Goal: Information Seeking & Learning: Learn about a topic

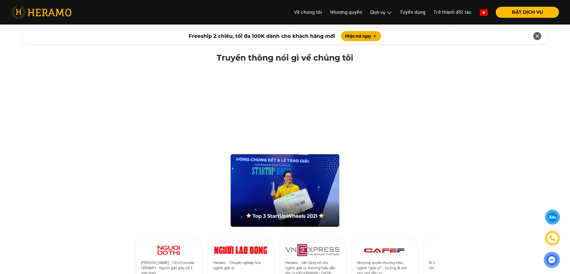
scroll to position [884, 0]
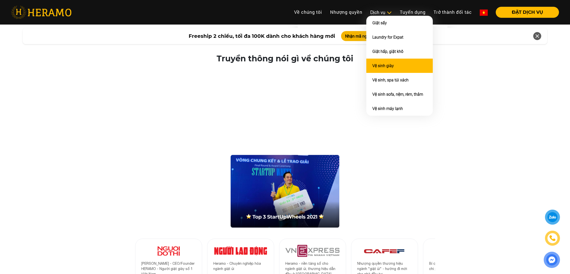
click at [374, 64] on link "Vệ sinh giày" at bounding box center [384, 65] width 22 height 5
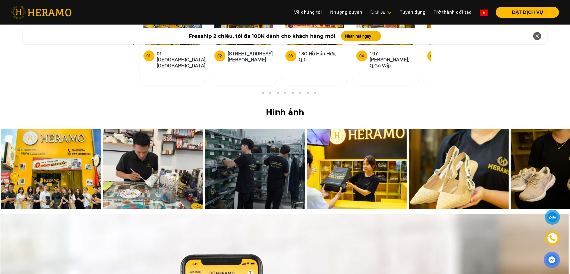
scroll to position [2062, 0]
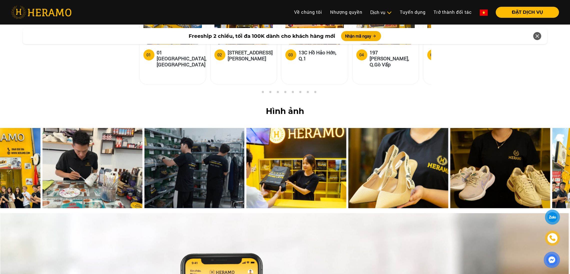
drag, startPoint x: 345, startPoint y: 128, endPoint x: 282, endPoint y: 133, distance: 63.0
click at [282, 133] on img at bounding box center [297, 168] width 100 height 80
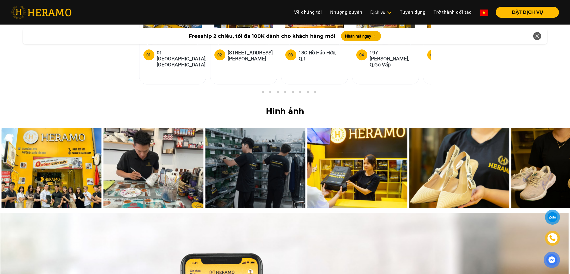
drag, startPoint x: 257, startPoint y: 122, endPoint x: 241, endPoint y: 134, distance: 20.2
click at [241, 134] on img at bounding box center [256, 168] width 100 height 80
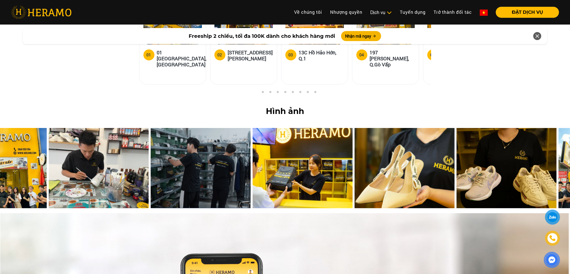
drag, startPoint x: 280, startPoint y: 134, endPoint x: 224, endPoint y: 138, distance: 56.7
click at [224, 138] on img at bounding box center [201, 168] width 100 height 80
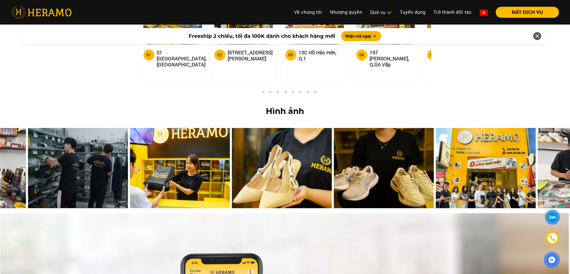
drag, startPoint x: 373, startPoint y: 125, endPoint x: 194, endPoint y: 141, distance: 179.5
click at [194, 141] on img at bounding box center [180, 168] width 100 height 80
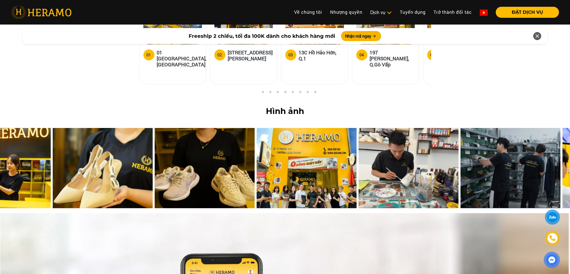
drag, startPoint x: 391, startPoint y: 134, endPoint x: 136, endPoint y: 162, distance: 256.4
click at [136, 162] on div at bounding box center [103, 171] width 102 height 86
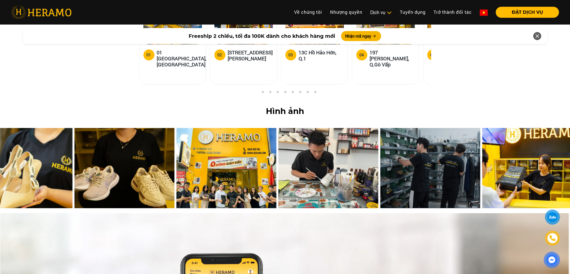
drag, startPoint x: 381, startPoint y: 143, endPoint x: 147, endPoint y: 164, distance: 234.8
click at [147, 164] on div at bounding box center [125, 171] width 102 height 86
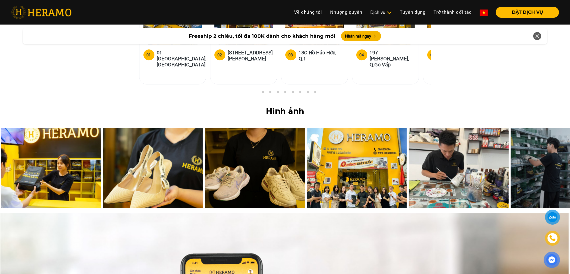
click at [424, 128] on img at bounding box center [459, 168] width 100 height 80
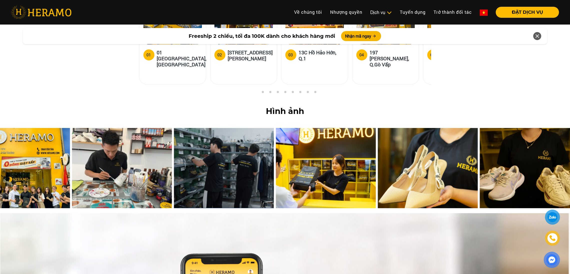
drag, startPoint x: 470, startPoint y: 132, endPoint x: 128, endPoint y: 136, distance: 342.1
click at [128, 136] on img at bounding box center [122, 168] width 100 height 80
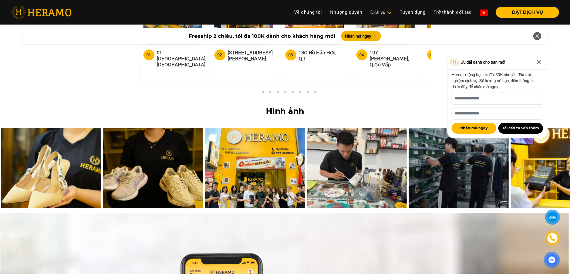
drag, startPoint x: 415, startPoint y: 119, endPoint x: 293, endPoint y: 139, distance: 123.7
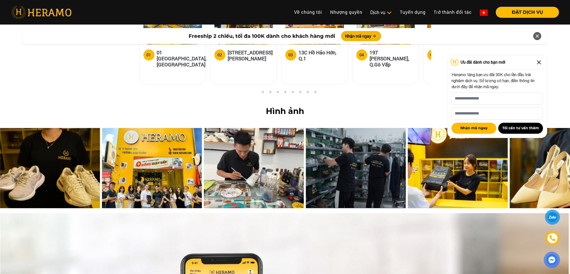
drag, startPoint x: 293, startPoint y: 139, endPoint x: 190, endPoint y: 150, distance: 103.9
click at [190, 150] on img at bounding box center [152, 168] width 100 height 80
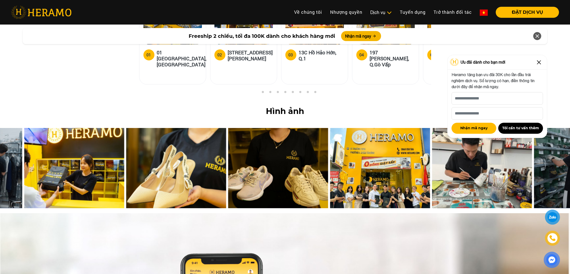
drag, startPoint x: 190, startPoint y: 150, endPoint x: 388, endPoint y: 143, distance: 198.4
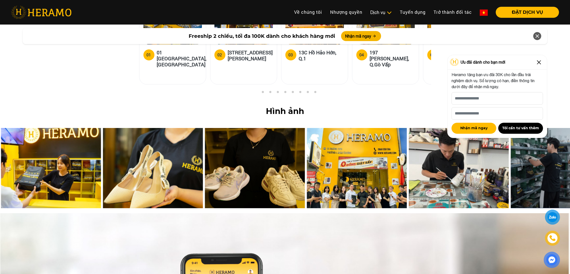
drag, startPoint x: 388, startPoint y: 143, endPoint x: 576, endPoint y: 134, distance: 187.5
drag, startPoint x: 359, startPoint y: 136, endPoint x: 576, endPoint y: 131, distance: 216.6
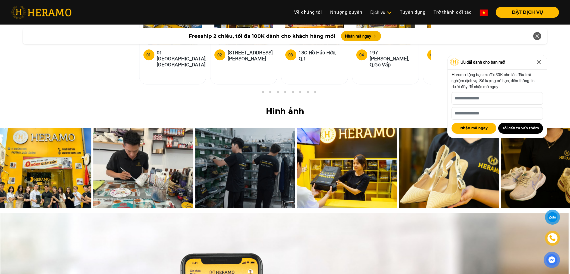
drag, startPoint x: 129, startPoint y: 137, endPoint x: 434, endPoint y: 133, distance: 304.6
click at [434, 133] on img at bounding box center [449, 168] width 100 height 80
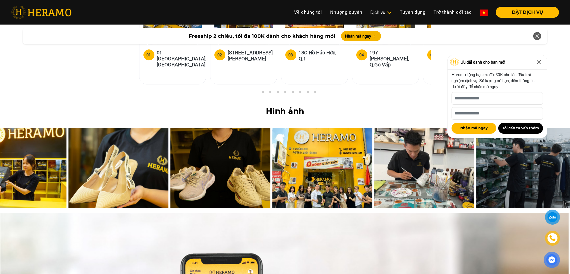
drag, startPoint x: 81, startPoint y: 133, endPoint x: 557, endPoint y: 155, distance: 476.9
click at [557, 155] on img at bounding box center [527, 168] width 100 height 80
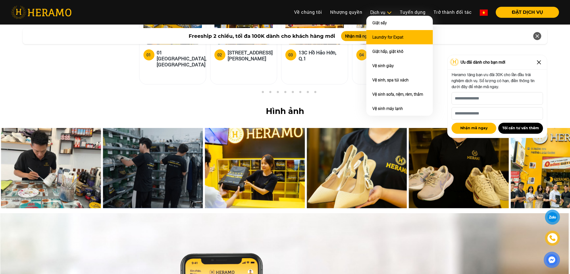
click at [384, 35] on link "Laundry for Expat" at bounding box center [388, 37] width 31 height 5
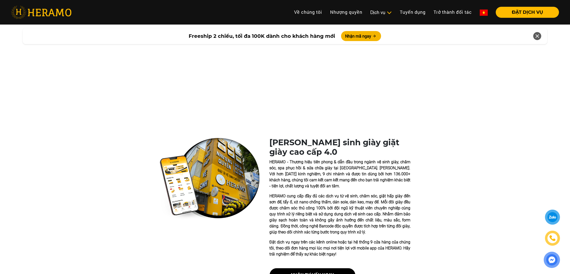
scroll to position [2062, 0]
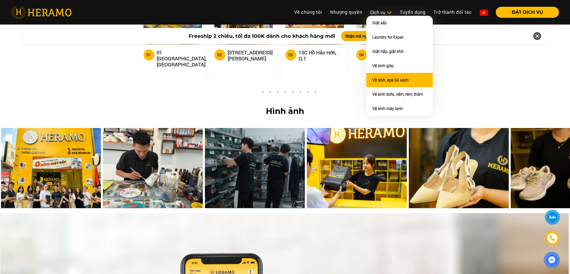
click at [383, 78] on link "Vệ sinh, spa túi xách" at bounding box center [391, 80] width 36 height 5
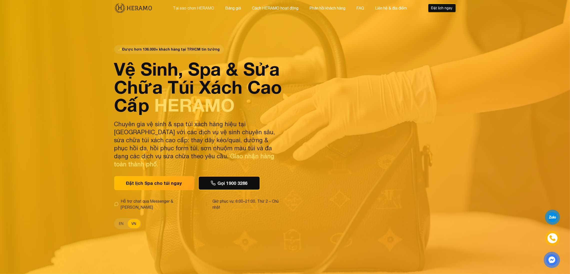
click at [197, 10] on button "Tại sao chọn HERAMO" at bounding box center [194, 8] width 44 height 7
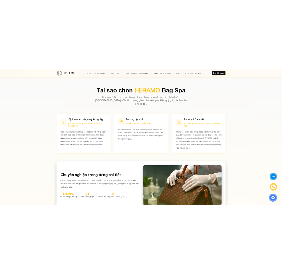
scroll to position [258, 0]
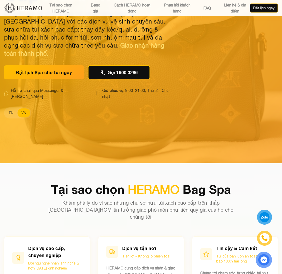
click at [157, 65] on div "Đặt lịch Spa cho túi ngay Gọi 1900 3286" at bounding box center [88, 72] width 168 height 14
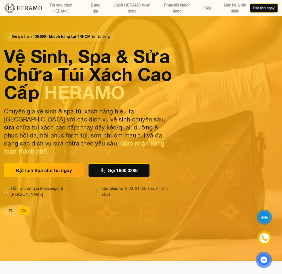
scroll to position [0, 0]
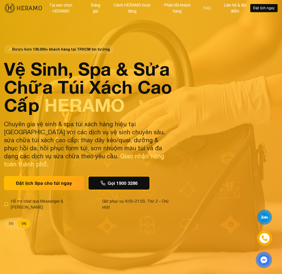
click at [206, 8] on button "FAQ" at bounding box center [207, 8] width 11 height 7
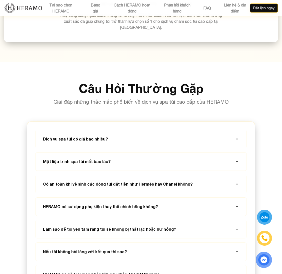
scroll to position [1887, 0]
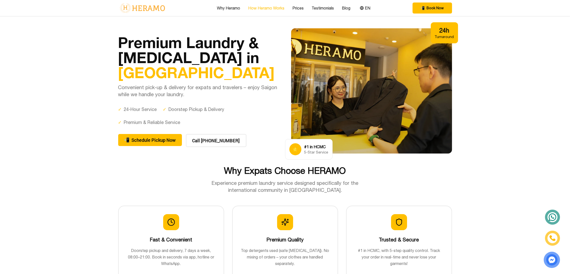
click at [272, 10] on link "How Heramo Works" at bounding box center [266, 8] width 36 height 6
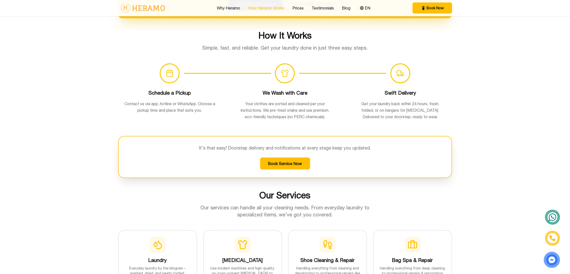
scroll to position [326, 0]
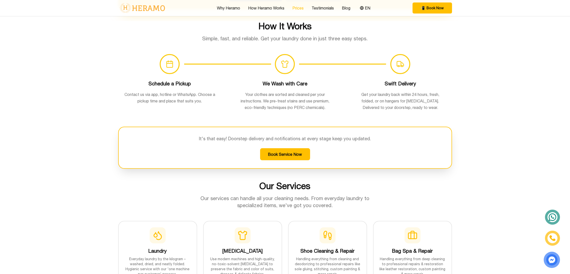
click at [299, 6] on link "Prices" at bounding box center [298, 8] width 11 height 6
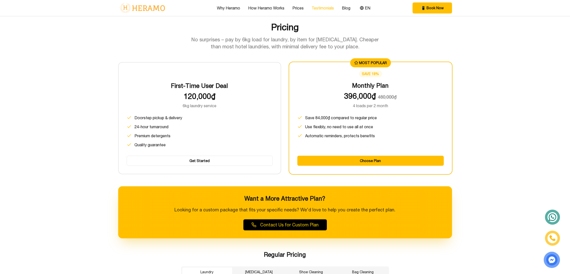
click at [322, 5] on link "Testimonials" at bounding box center [323, 8] width 22 height 6
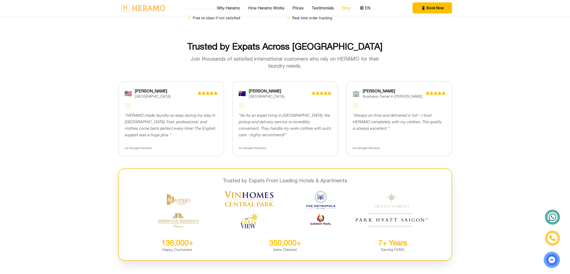
scroll to position [962, 0]
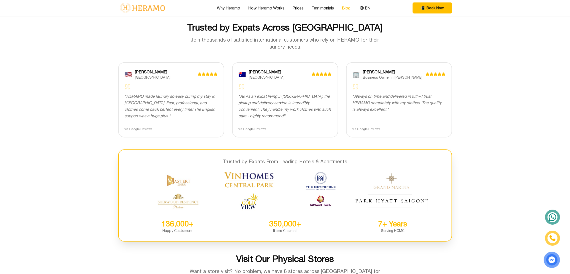
click at [347, 6] on link "Blog" at bounding box center [346, 8] width 9 height 6
click at [234, 7] on link "Why Heramo" at bounding box center [228, 8] width 23 height 6
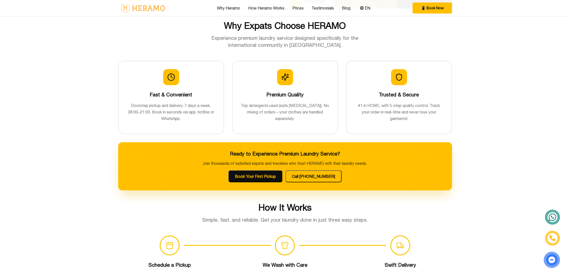
scroll to position [140, 0]
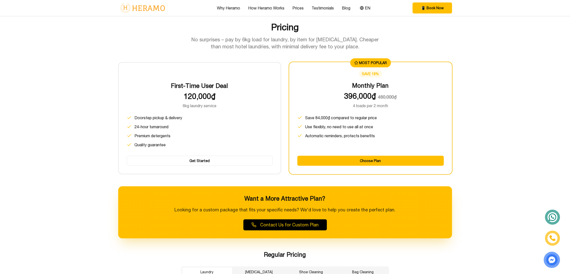
scroll to position [326, 0]
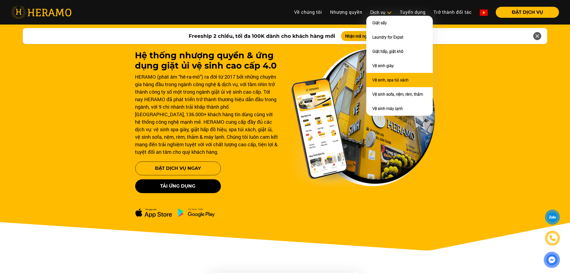
click at [379, 78] on link "Vệ sinh, spa túi xách" at bounding box center [391, 80] width 36 height 5
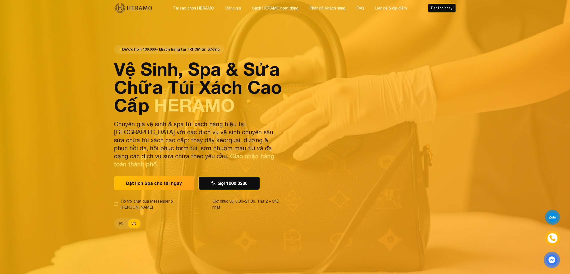
click at [232, 6] on button "Bảng giá" at bounding box center [233, 8] width 19 height 7
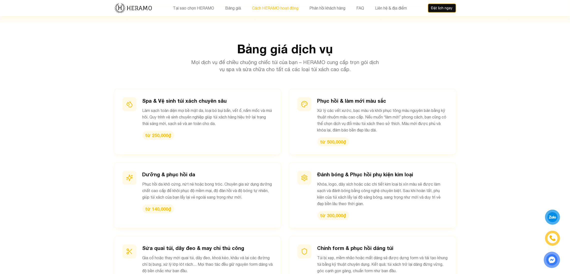
click at [267, 6] on button "Cách HERAMO hoạt động" at bounding box center [276, 8] width 50 height 7
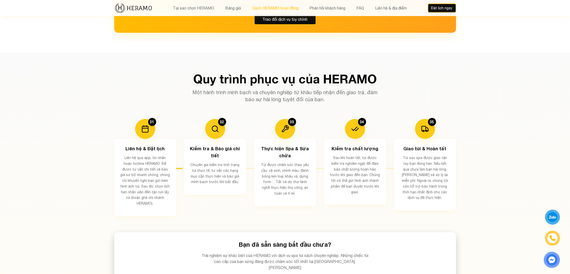
scroll to position [904, 0]
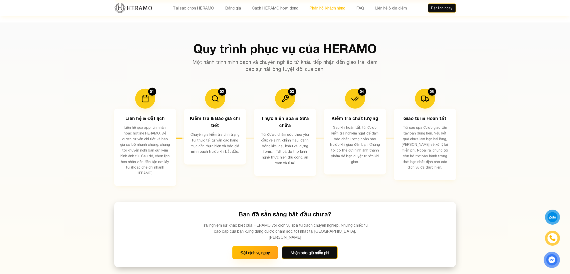
click at [326, 7] on button "Phản hồi khách hàng" at bounding box center [327, 8] width 39 height 7
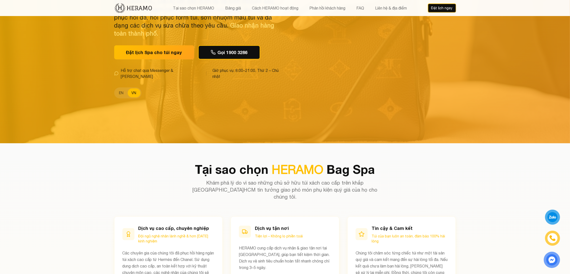
scroll to position [131, 0]
click at [198, 10] on button "Tại sao chọn HERAMO" at bounding box center [194, 8] width 44 height 7
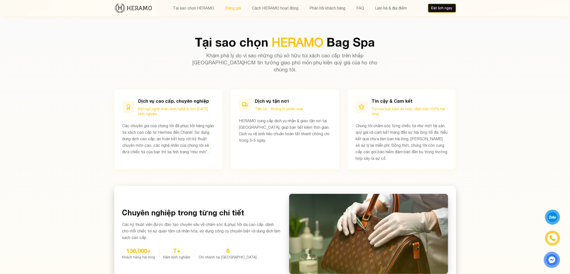
click at [224, 9] on button "Bảng giá" at bounding box center [233, 8] width 19 height 7
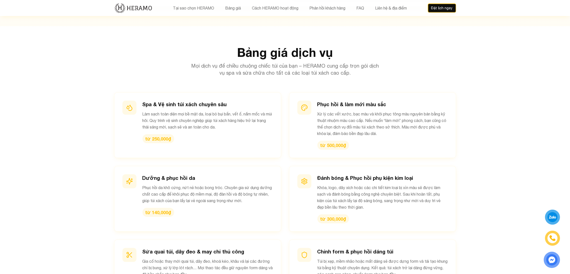
scroll to position [536, 0]
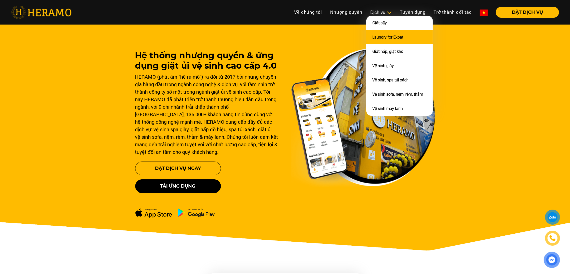
click at [375, 36] on link "Laundry for Expat" at bounding box center [388, 37] width 31 height 5
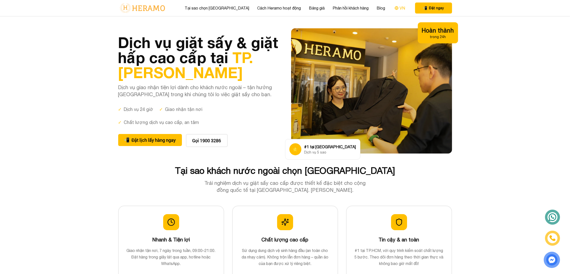
click at [393, 11] on button "VN" at bounding box center [400, 8] width 14 height 7
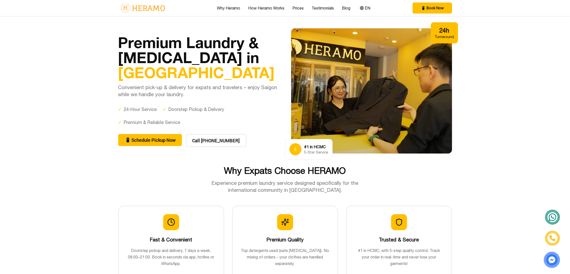
click at [372, 5] on div "Why Heramo How Heramo Works Prices Testimonials Blog EN 📲 Book Now EN" at bounding box center [285, 8] width 334 height 16
click at [368, 6] on button "EN" at bounding box center [366, 8] width 14 height 7
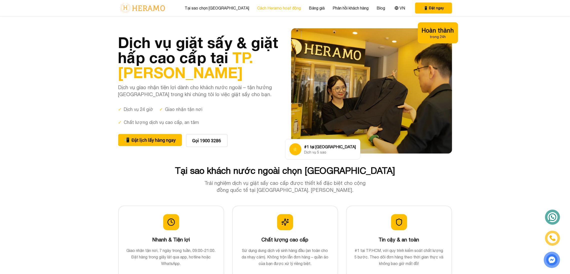
click at [265, 8] on link "Cách Heramo hoạt động" at bounding box center [279, 8] width 44 height 6
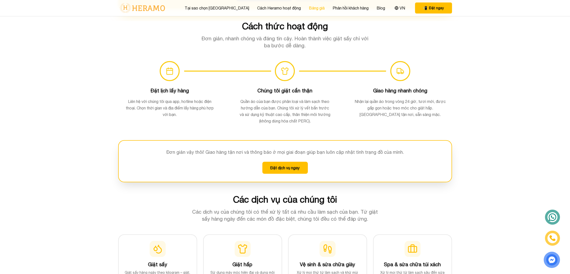
click at [309, 7] on link "Bảng giá" at bounding box center [317, 8] width 16 height 6
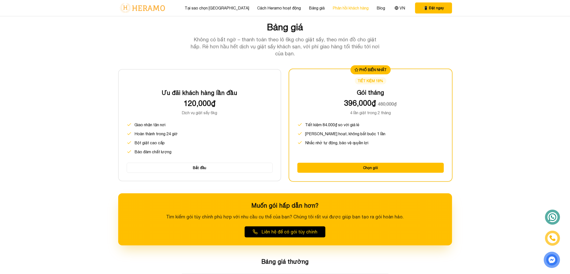
click at [334, 8] on link "Phản hồi khách hàng" at bounding box center [351, 8] width 36 height 6
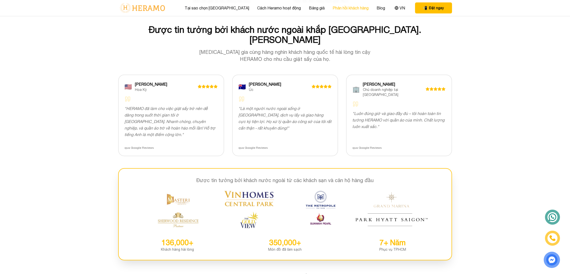
scroll to position [982, 0]
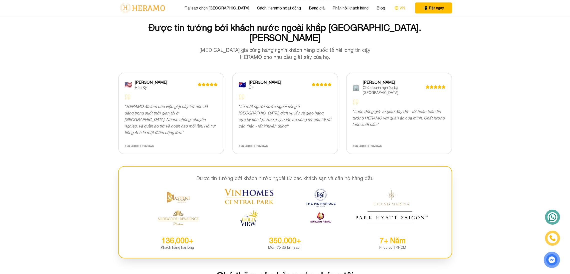
click at [393, 7] on button "VN" at bounding box center [400, 8] width 14 height 7
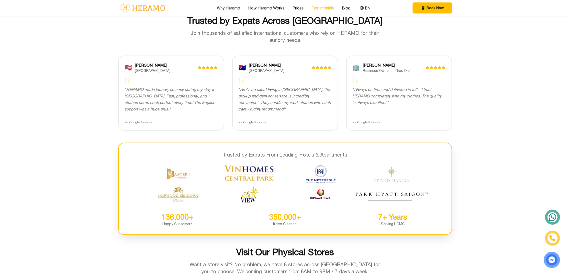
click at [322, 7] on link "Testimonials" at bounding box center [323, 8] width 22 height 6
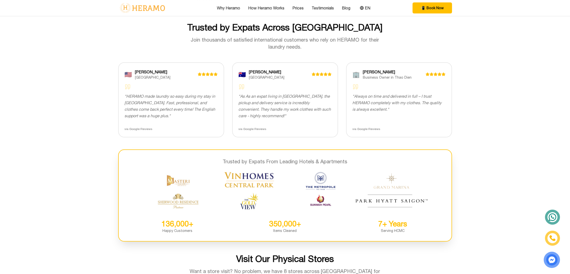
click at [289, 7] on div "Why Heramo How Heramo Works Prices Testimonials Blog EN" at bounding box center [294, 8] width 155 height 7
click at [296, 8] on link "Prices" at bounding box center [298, 8] width 11 height 6
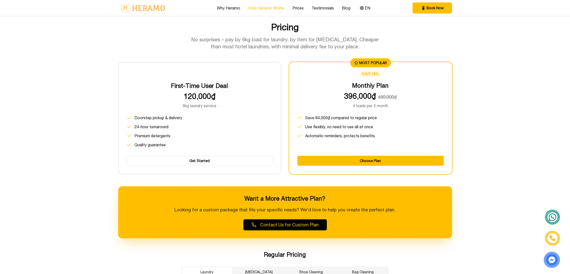
click at [270, 7] on link "How Heramo Works" at bounding box center [266, 8] width 36 height 6
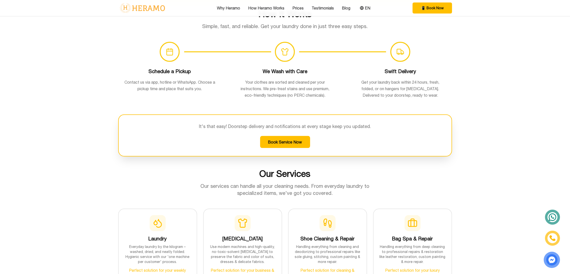
scroll to position [326, 0]
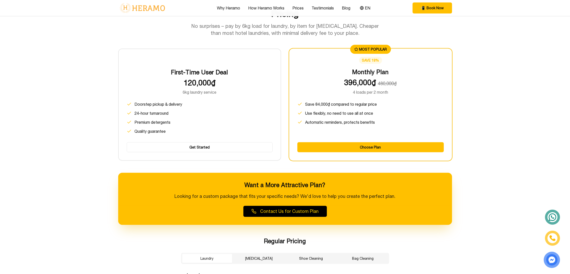
scroll to position [326, 0]
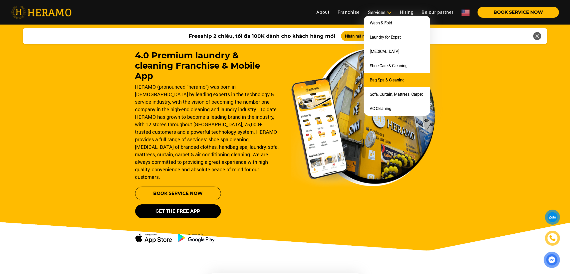
click at [382, 78] on link "Bag Spa & Cleaning" at bounding box center [387, 80] width 35 height 5
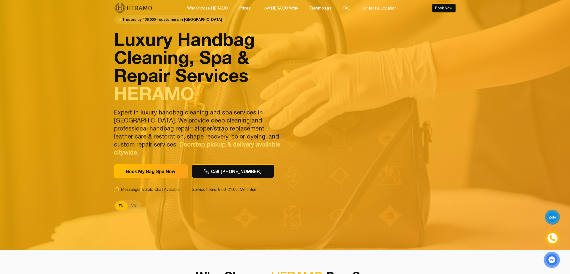
scroll to position [25, 0]
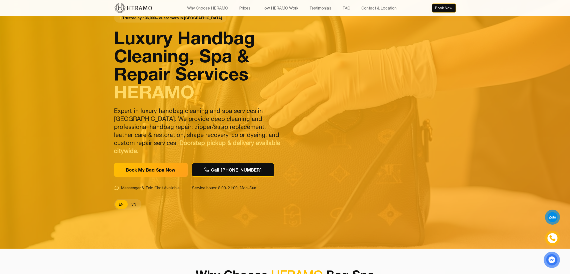
click at [129, 201] on button "VN" at bounding box center [134, 204] width 13 height 9
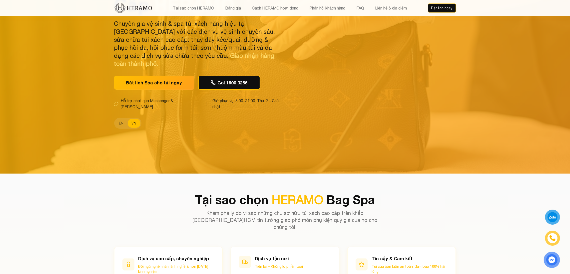
scroll to position [113, 0]
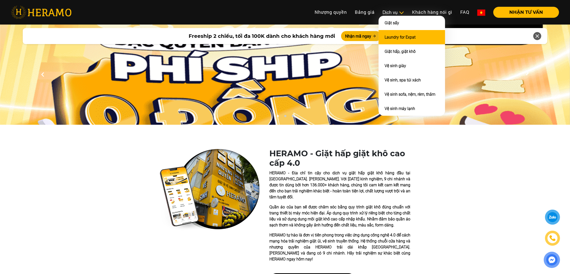
click at [394, 37] on link "Laundry for Expat" at bounding box center [400, 37] width 31 height 5
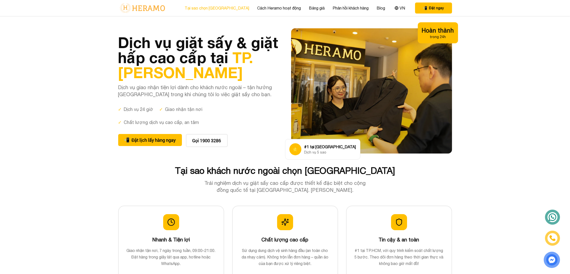
click at [217, 9] on link "Tại sao chọn Heramo" at bounding box center [217, 8] width 65 height 6
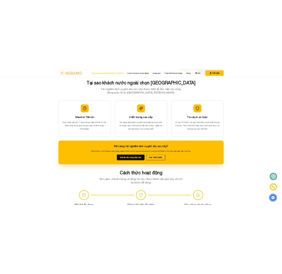
scroll to position [145, 0]
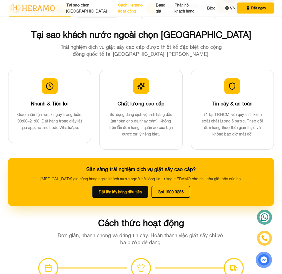
click at [128, 10] on link "Cách Heramo hoạt động" at bounding box center [133, 8] width 30 height 12
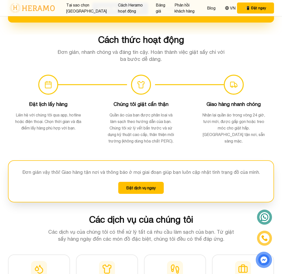
scroll to position [341, 0]
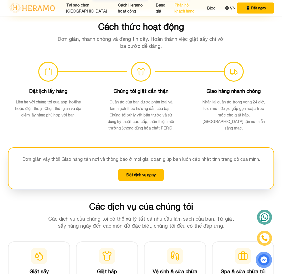
click at [184, 5] on link "Phản hồi khách hàng" at bounding box center [187, 8] width 25 height 12
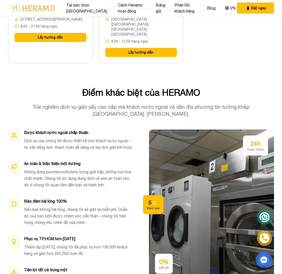
scroll to position [1454, 0]
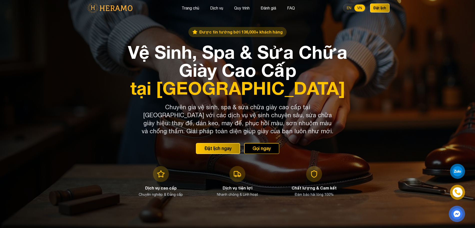
click at [235, 10] on button "EN" at bounding box center [349, 8] width 11 height 7
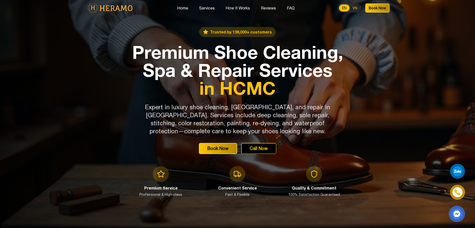
click at [235, 10] on button "VN" at bounding box center [355, 8] width 11 height 7
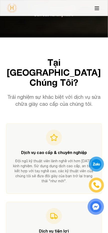
scroll to position [279, 0]
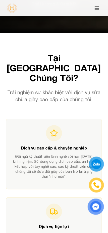
click at [100, 8] on button at bounding box center [97, 8] width 10 height 11
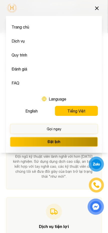
click at [33, 116] on button "English" at bounding box center [31, 111] width 43 height 10
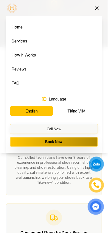
click at [93, 13] on button at bounding box center [97, 8] width 10 height 11
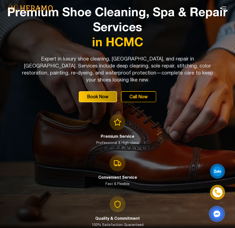
scroll to position [0, 0]
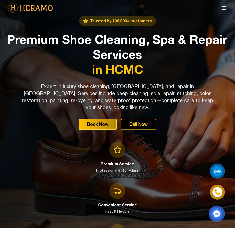
click at [225, 9] on icon at bounding box center [224, 8] width 6 height 6
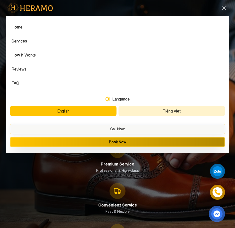
click at [160, 108] on button "Tiếng Việt" at bounding box center [172, 111] width 107 height 10
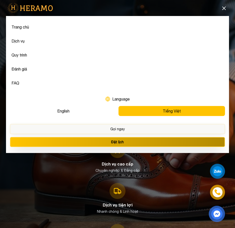
click at [225, 8] on icon at bounding box center [224, 8] width 3 height 3
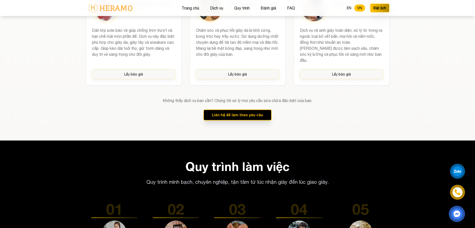
scroll to position [683, 0]
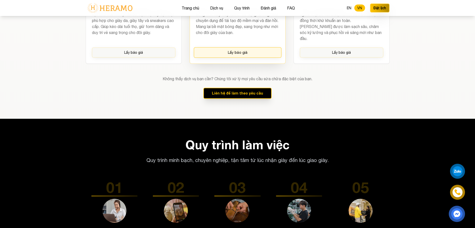
click at [231, 48] on button "Lấy báo giá" at bounding box center [238, 52] width 88 height 11
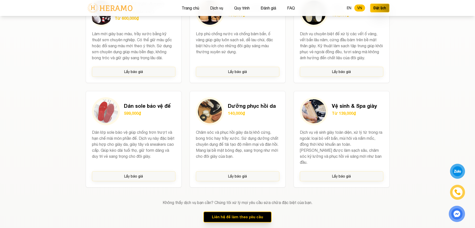
scroll to position [587, 0]
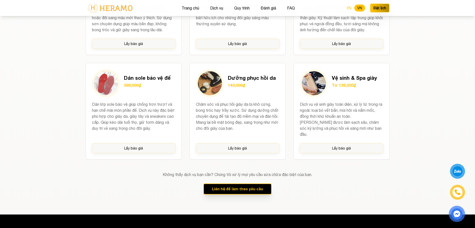
click at [235, 7] on button "EN" at bounding box center [349, 8] width 11 height 7
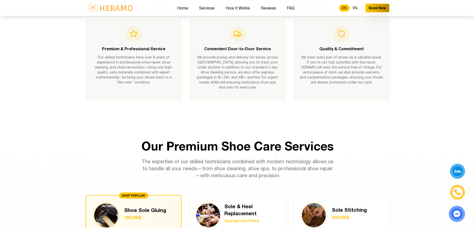
scroll to position [273, 0]
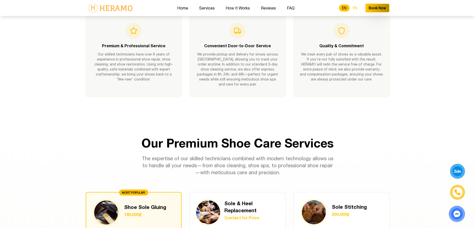
click at [235, 7] on button "VN" at bounding box center [355, 8] width 11 height 7
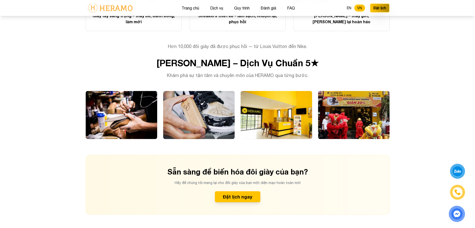
scroll to position [1172, 0]
click at [112, 33] on div "Biến Hoá Giày Cũ Thành Mới Mọi đôi giày đều được phục hồi bởi kỹ thuật viên làn…" at bounding box center [238, 61] width 320 height 308
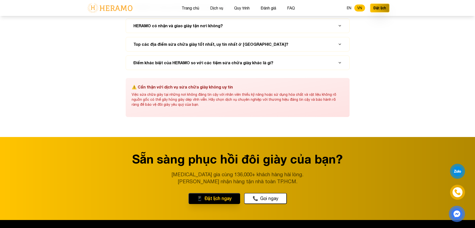
scroll to position [2166, 0]
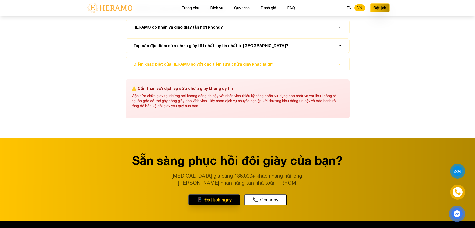
click at [235, 67] on button "Điểm khác biệt của HERAMO so với các tiệm sửa chữa giày khác là gì?" at bounding box center [238, 64] width 212 height 14
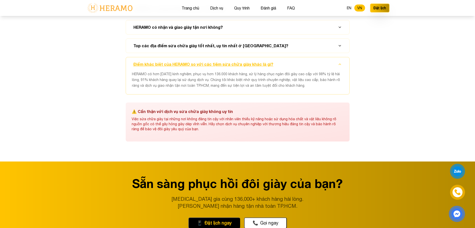
click at [235, 67] on button "Điểm khác biệt của HERAMO so với các tiệm sửa chữa giày khác là gì?" at bounding box center [238, 64] width 212 height 14
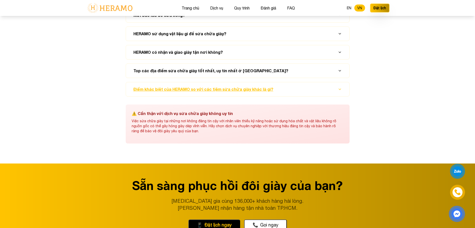
scroll to position [2140, 0]
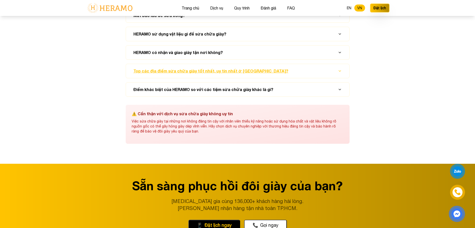
click at [235, 76] on button "Top các địa điểm sửa chữa giày tốt nhất, uy tín nhất ở TP.HCM?" at bounding box center [238, 71] width 212 height 14
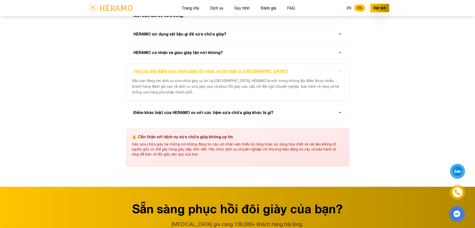
click at [235, 76] on button "Top các địa điểm sửa chữa giày tốt nhất, uy tín nhất ở TP.HCM?" at bounding box center [238, 71] width 212 height 14
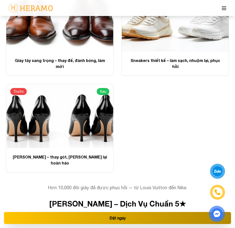
scroll to position [1645, 0]
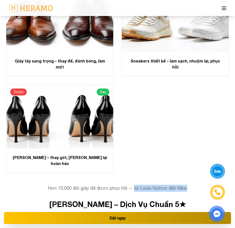
drag, startPoint x: 188, startPoint y: 175, endPoint x: 134, endPoint y: 174, distance: 53.8
click at [134, 185] on p "Hơn 10,000 đôi giày đã được phục hồi — từ Louis Vuitton đến Nike." at bounding box center [117, 188] width 223 height 7
copy p "từ Louis Vuitton đến Nike."
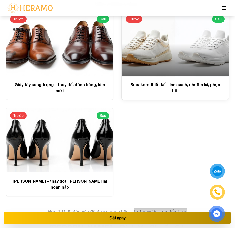
scroll to position [1619, 0]
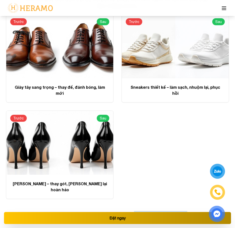
click at [222, 9] on icon at bounding box center [224, 8] width 6 height 6
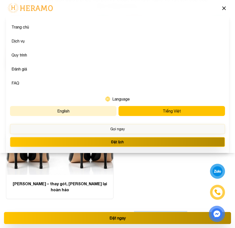
click at [72, 114] on button "English" at bounding box center [63, 111] width 107 height 10
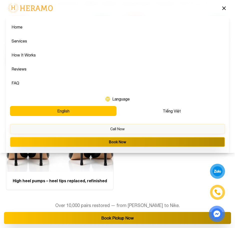
click at [141, 170] on div "Before After Luxury dress shoes – resoled, polished, renewed Before After Desig…" at bounding box center [117, 100] width 223 height 179
click at [222, 13] on button at bounding box center [224, 8] width 10 height 11
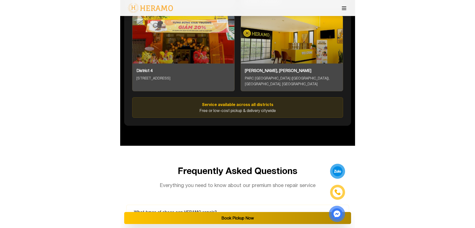
scroll to position [2548, 0]
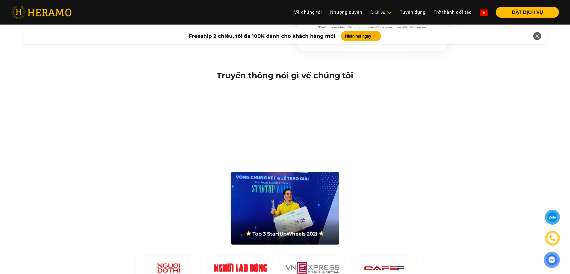
scroll to position [864, 0]
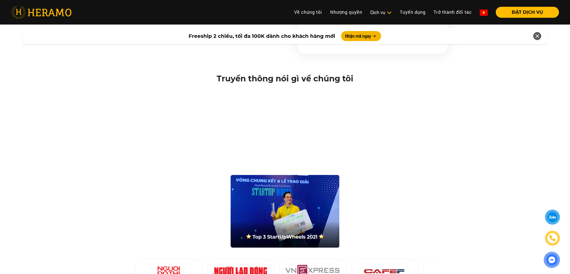
drag, startPoint x: 268, startPoint y: 67, endPoint x: 266, endPoint y: 77, distance: 10.2
click at [266, 77] on div "Truyền thông nói gì về chúng tôi Lê Phước Phúc - CEO/Founder HERAMO - Người giặ…" at bounding box center [285, 216] width 570 height 301
click at [266, 77] on h2 "Truyền thông nói gì về chúng tôi" at bounding box center [285, 79] width 550 height 10
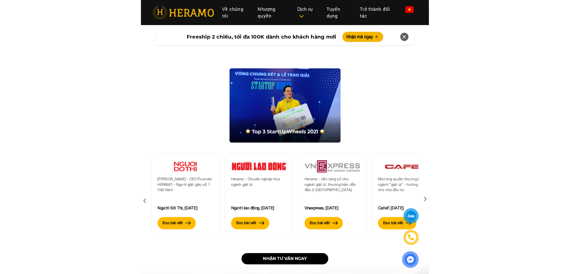
scroll to position [972, 0]
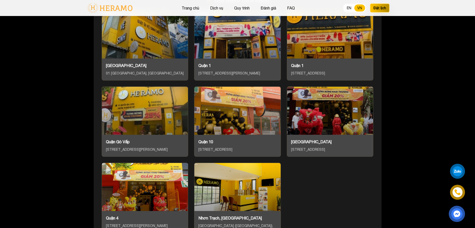
scroll to position [1613, 0]
